Goal: Transaction & Acquisition: Purchase product/service

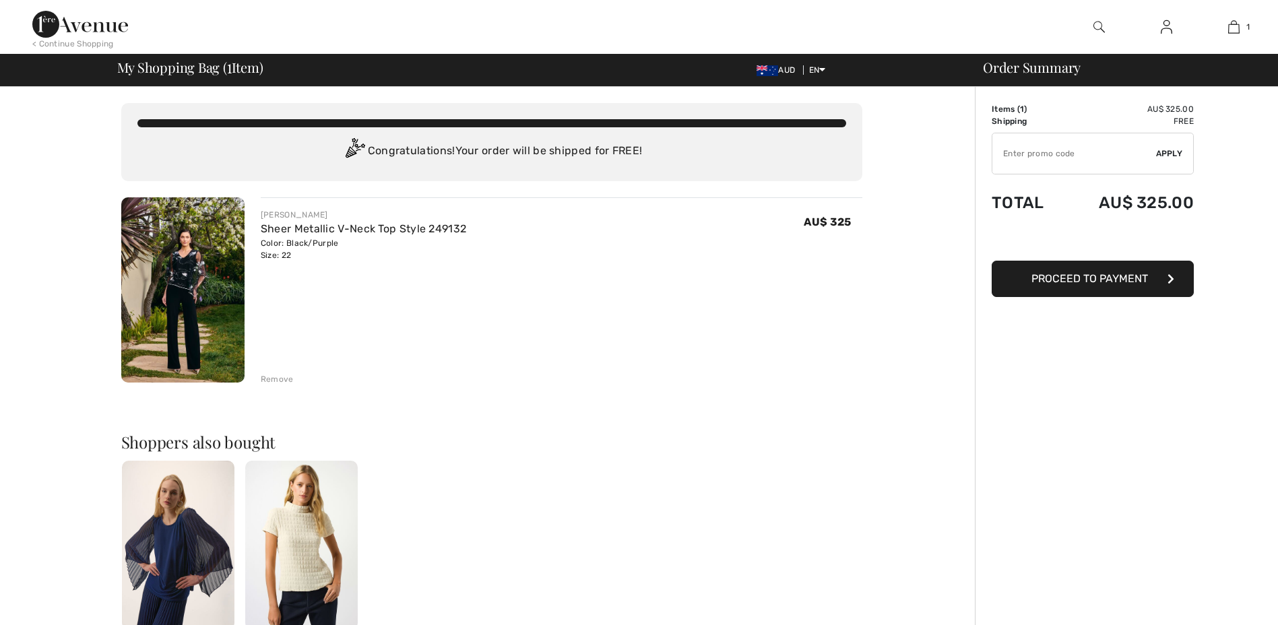
scroll to position [51, 0]
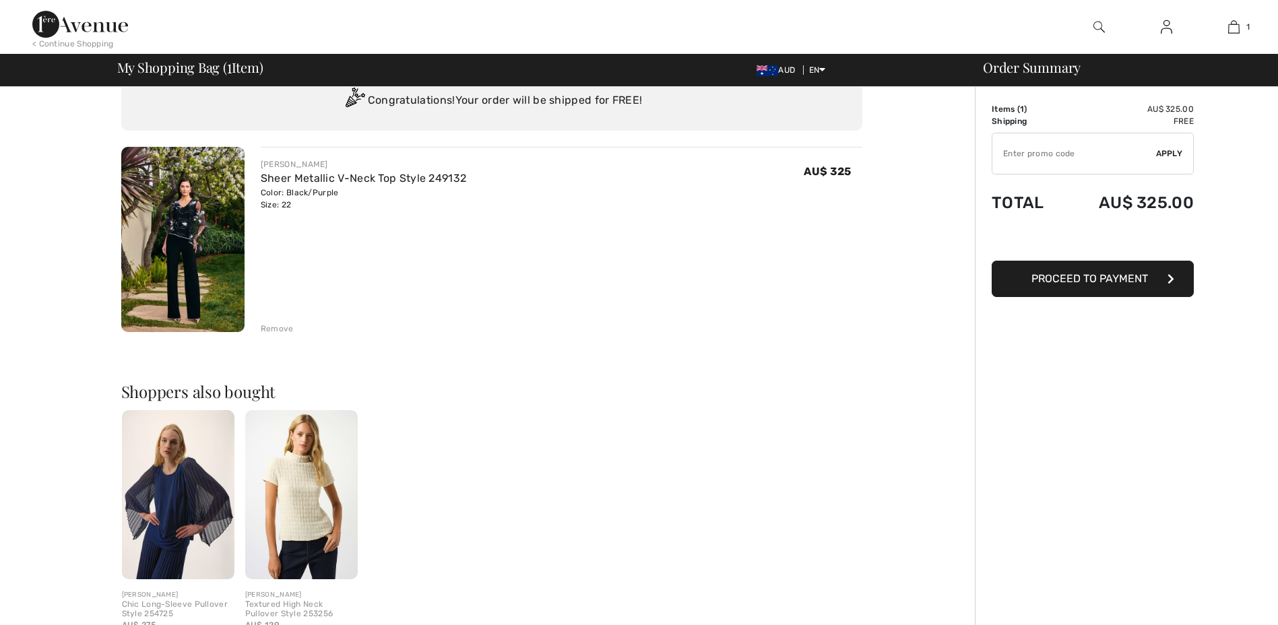
drag, startPoint x: 0, startPoint y: 0, endPoint x: 179, endPoint y: 228, distance: 289.7
click at [179, 228] on img at bounding box center [182, 239] width 123 height 185
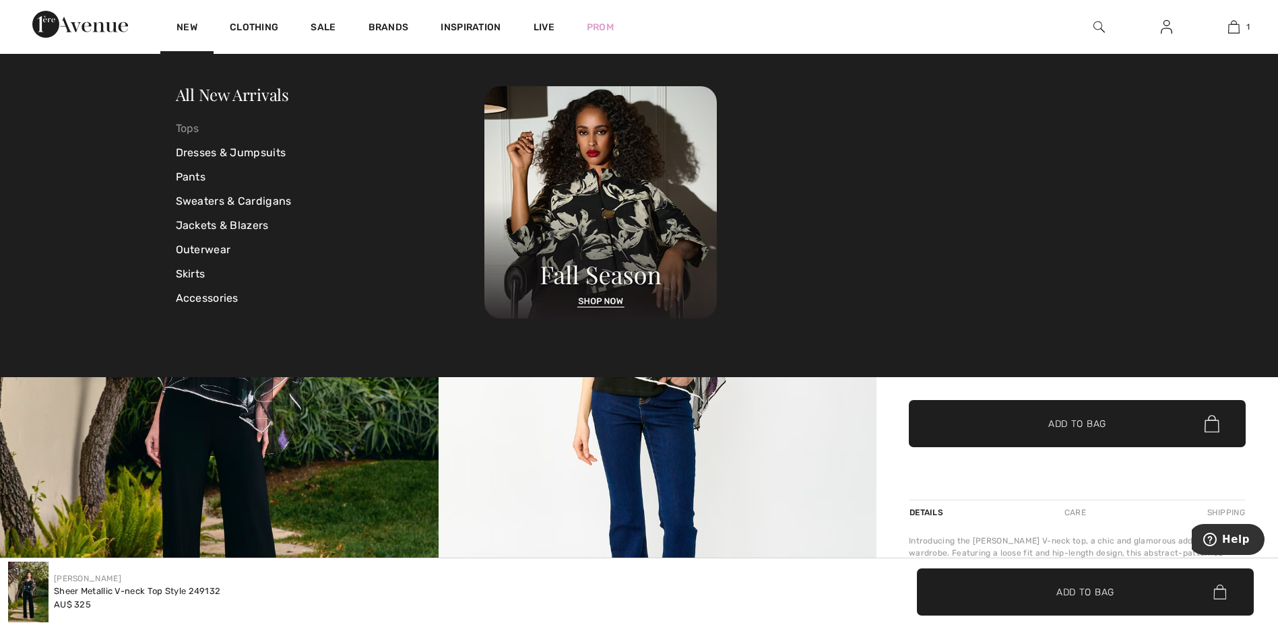
click at [189, 133] on link "Tops" at bounding box center [330, 129] width 309 height 24
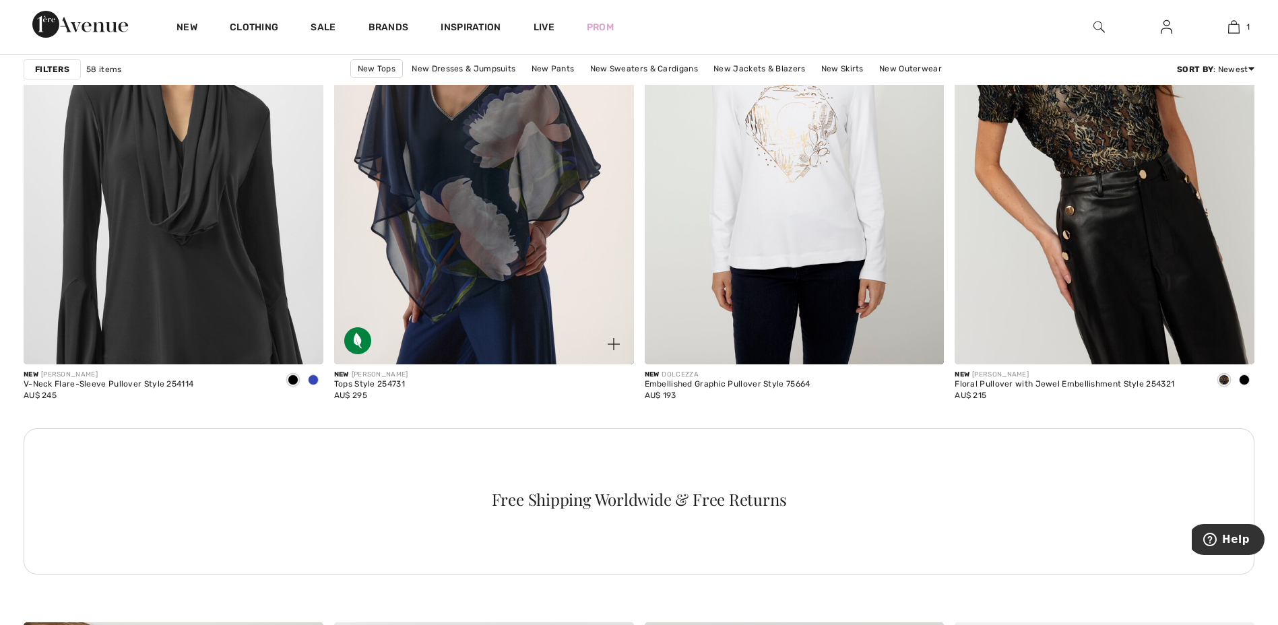
scroll to position [5826, 0]
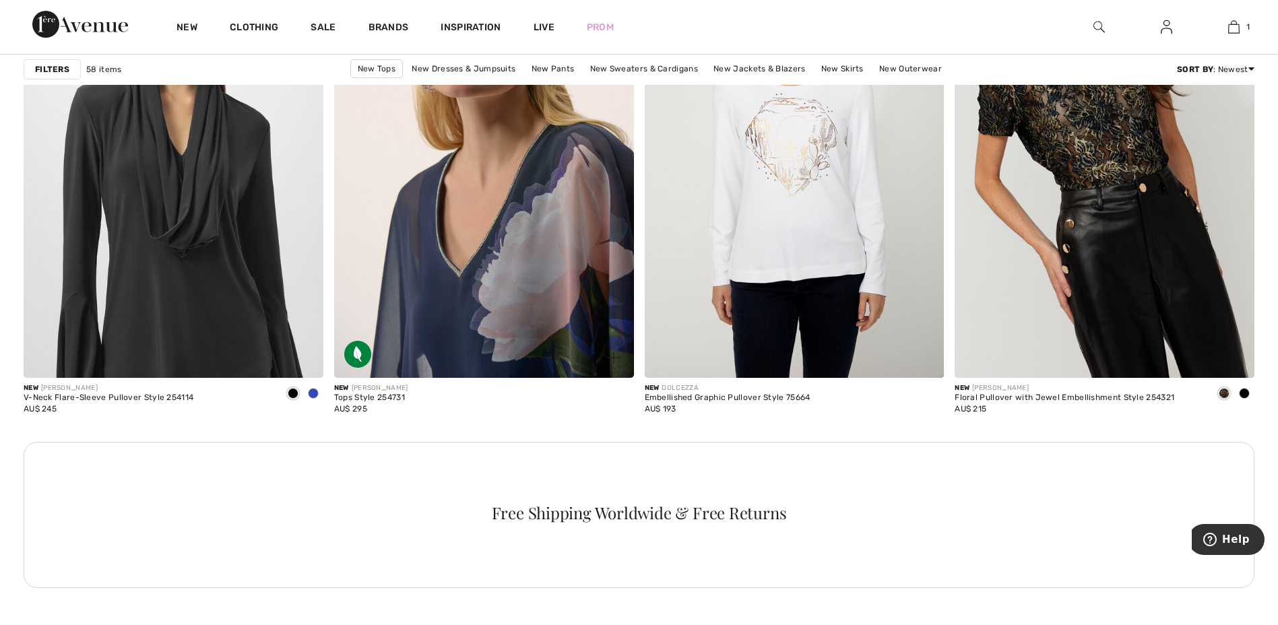
click at [476, 294] on img at bounding box center [484, 153] width 300 height 449
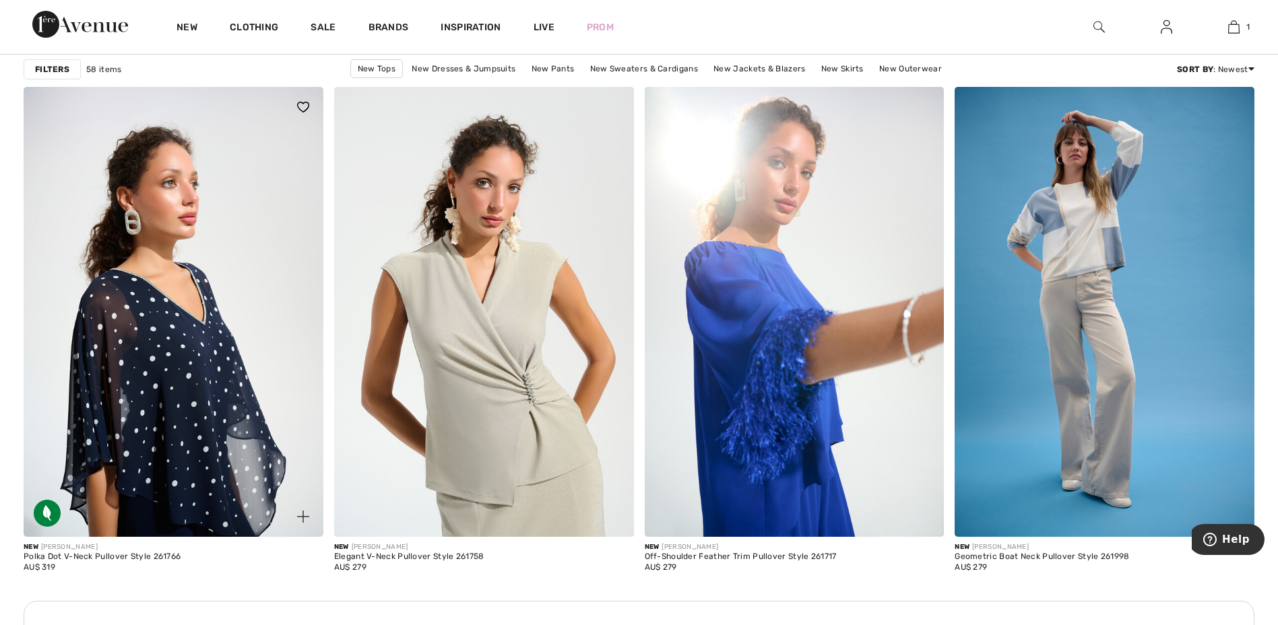
scroll to position [1701, 0]
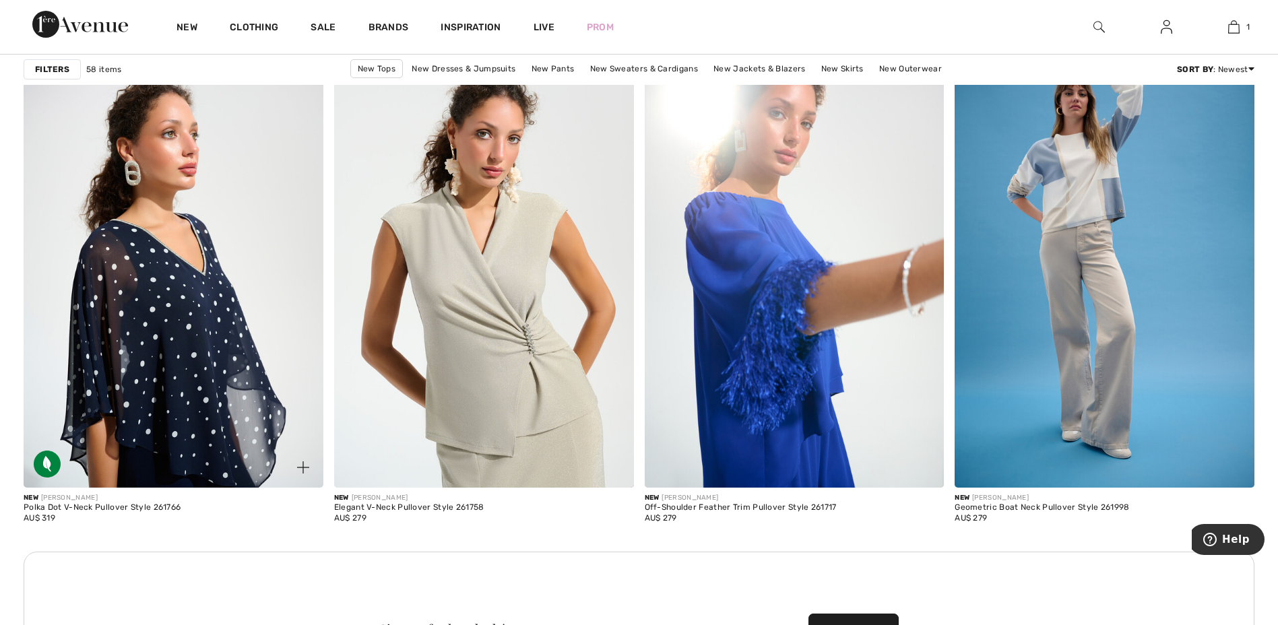
click at [229, 330] on img at bounding box center [174, 262] width 300 height 449
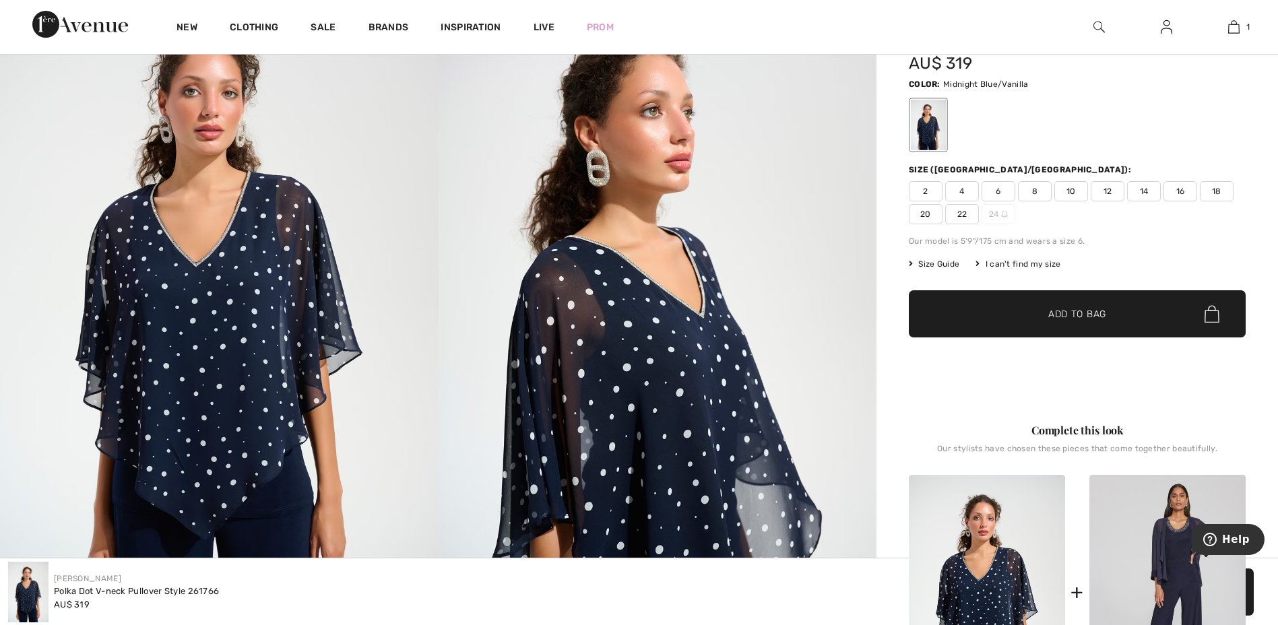
scroll to position [84, 0]
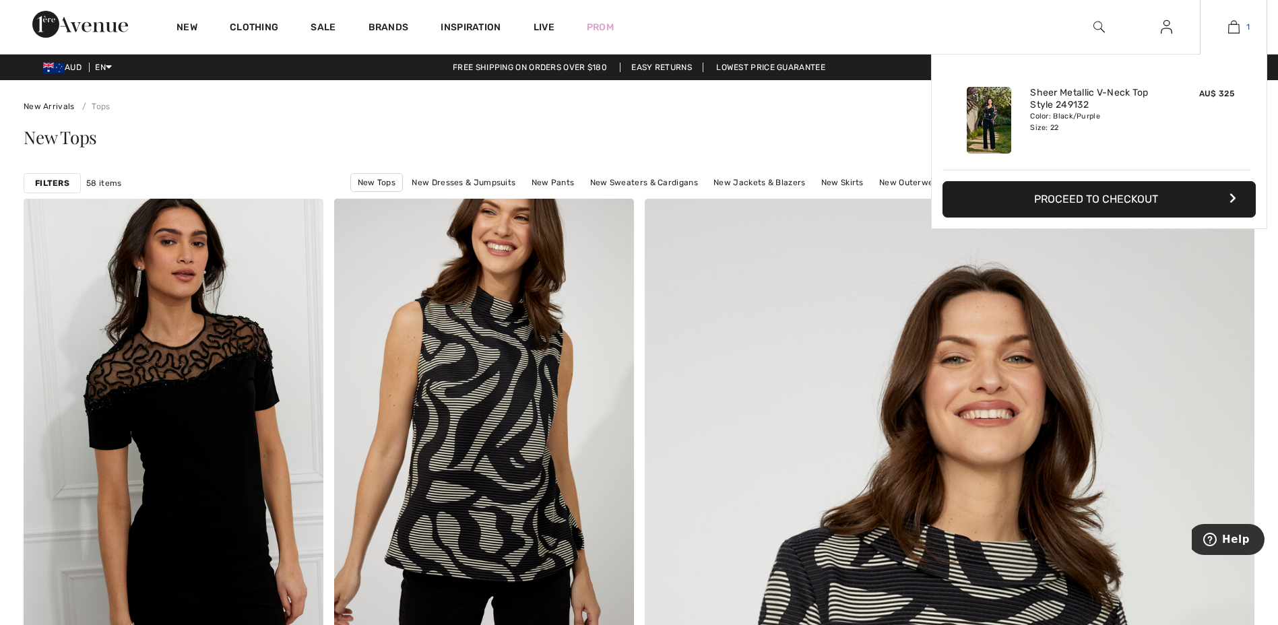
click at [1235, 29] on img at bounding box center [1233, 27] width 11 height 16
